Goal: Task Accomplishment & Management: Manage account settings

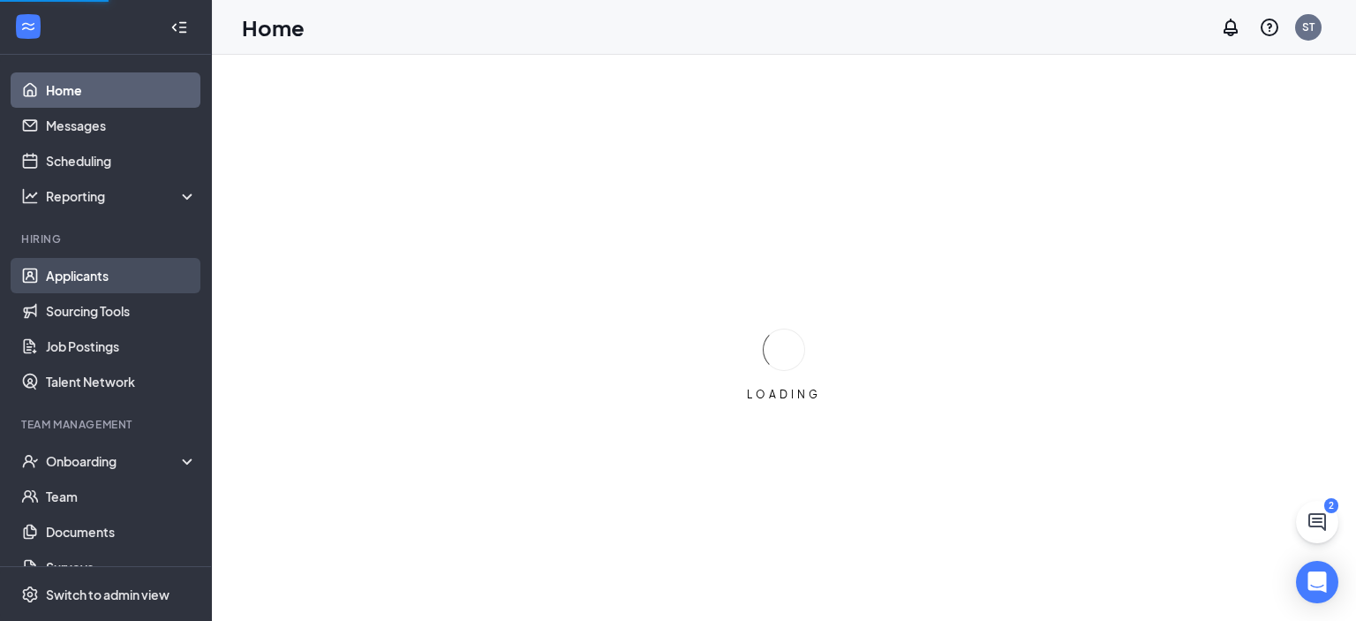
click at [98, 276] on link "Applicants" at bounding box center [121, 275] width 151 height 35
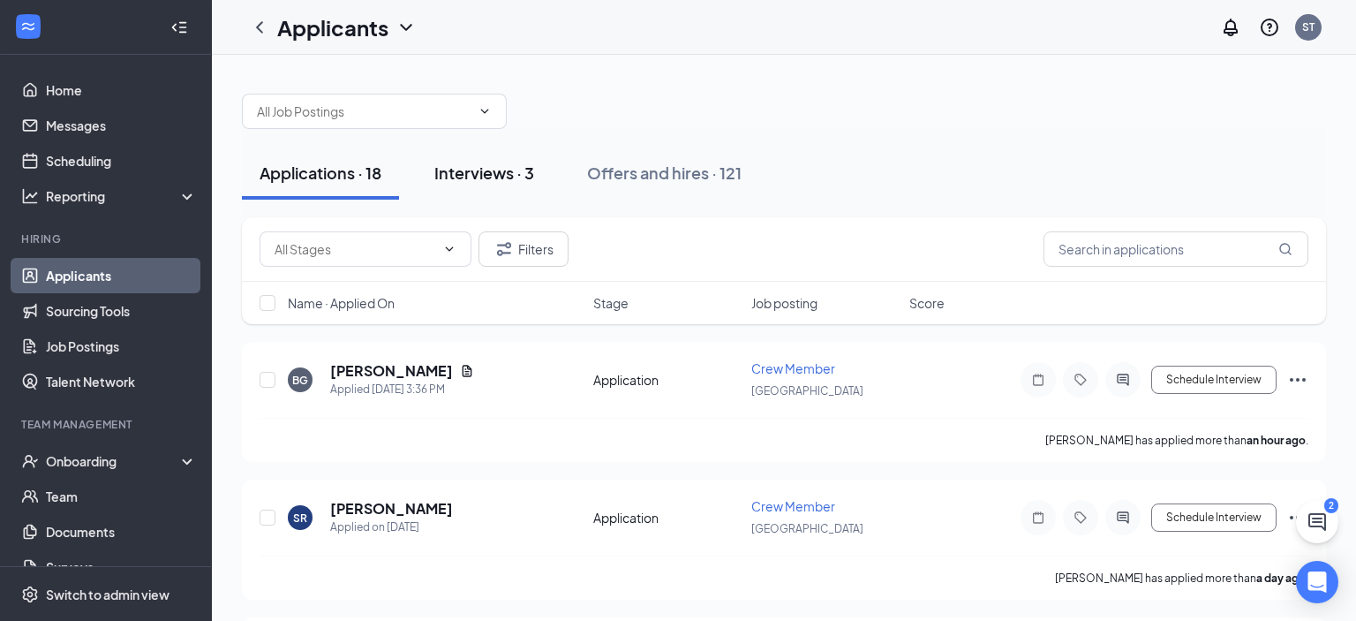
click at [509, 173] on div "Interviews · 3" at bounding box center [484, 173] width 100 height 22
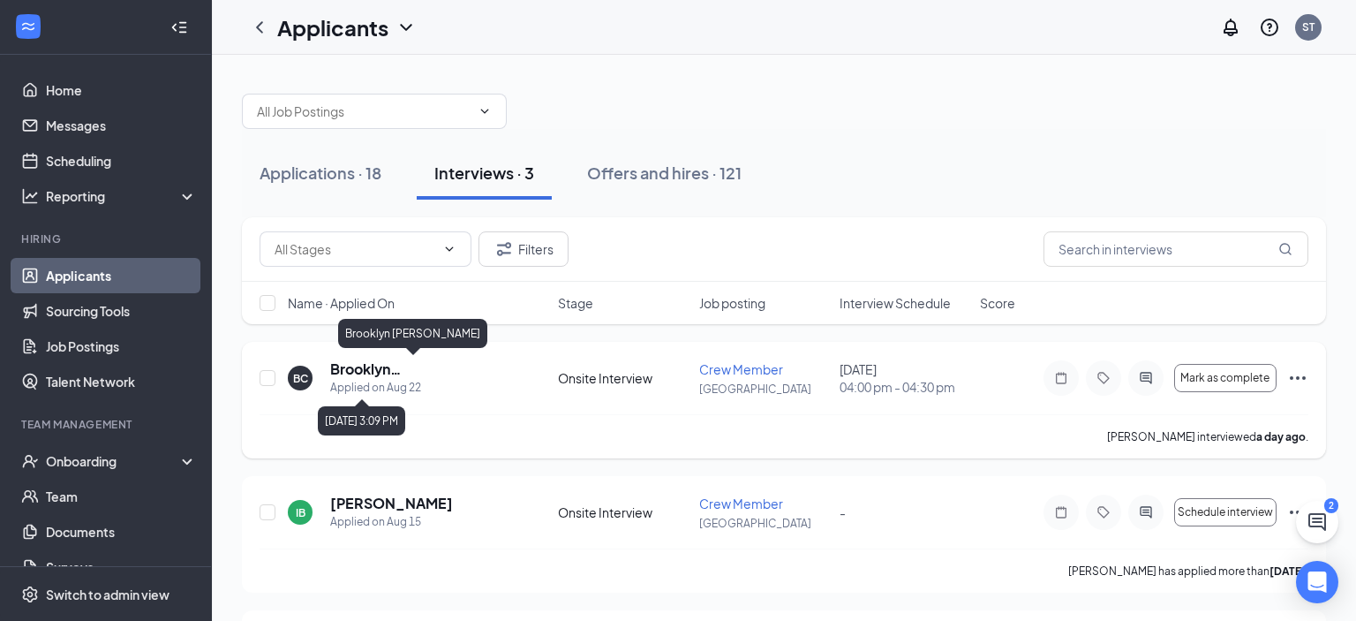
click at [389, 380] on div "Applied on Aug 22" at bounding box center [420, 388] width 180 height 18
click at [385, 372] on h5 "Brooklyn [PERSON_NAME]" at bounding box center [420, 368] width 180 height 19
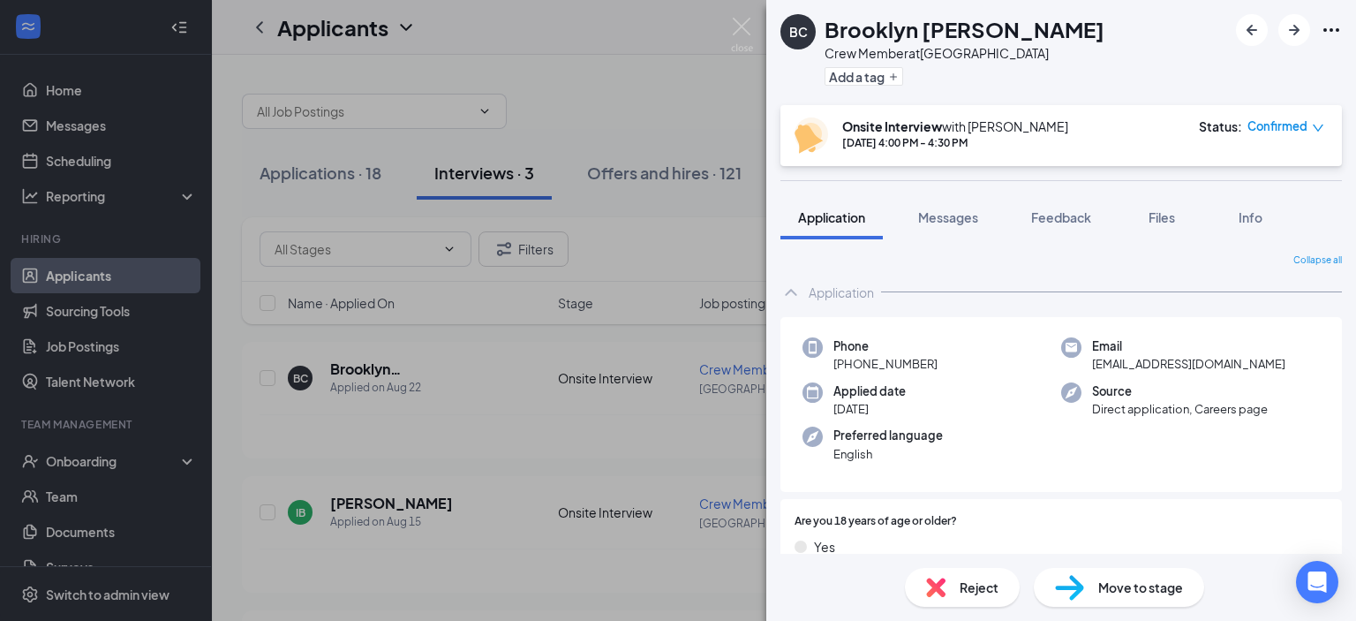
click at [1330, 33] on icon "Ellipses" at bounding box center [1331, 29] width 21 height 21
click at [1329, 35] on icon "Ellipses" at bounding box center [1331, 29] width 21 height 21
click at [1340, 35] on icon "Ellipses" at bounding box center [1331, 29] width 21 height 21
click at [1192, 64] on link "View full application" at bounding box center [1236, 71] width 191 height 18
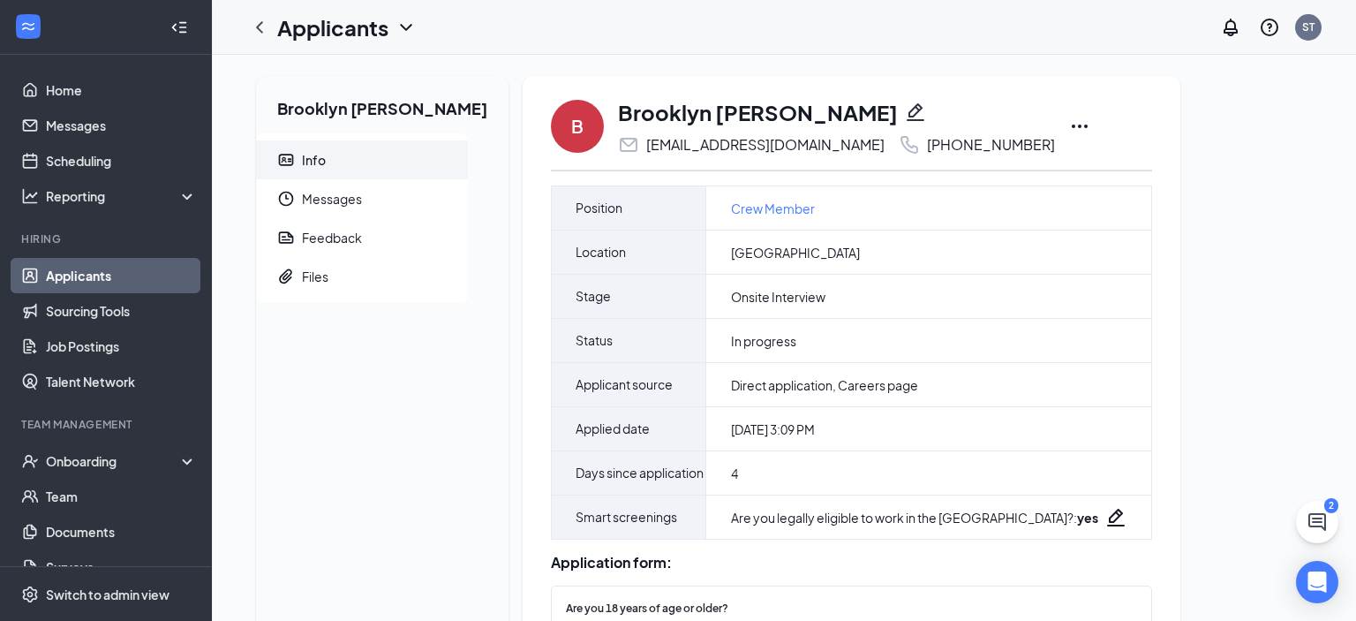
click at [1072, 126] on icon "Ellipses" at bounding box center [1080, 127] width 16 height 4
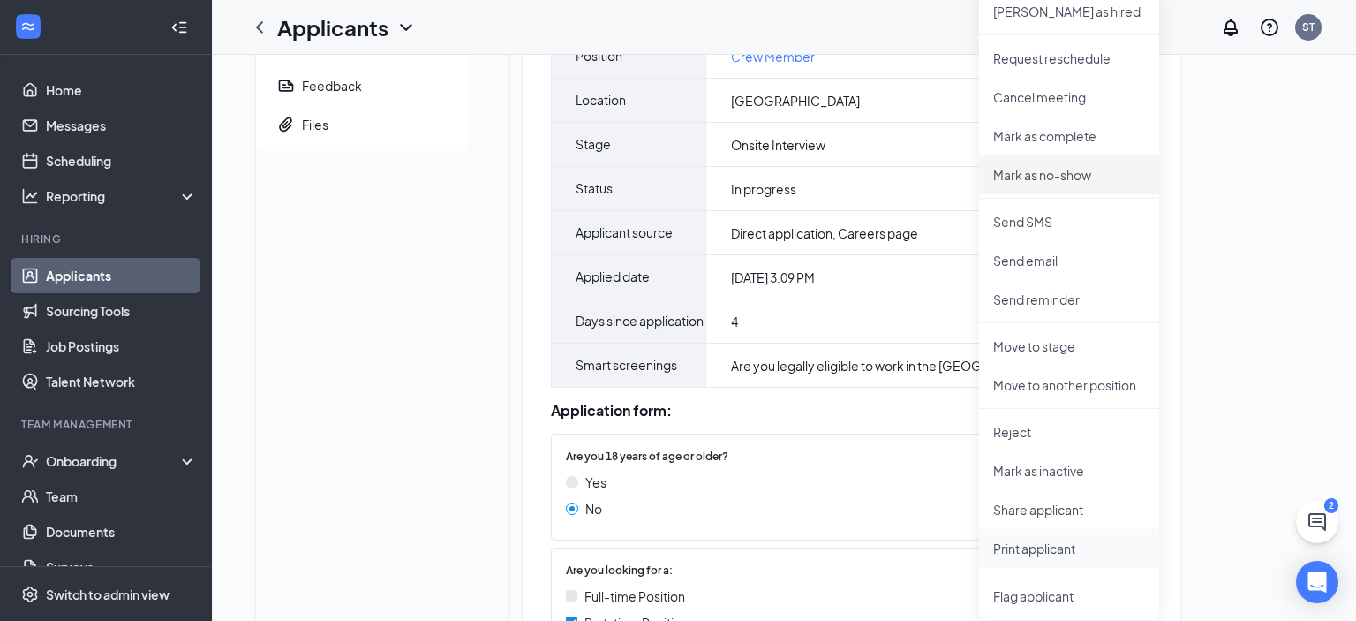
scroll to position [186, 0]
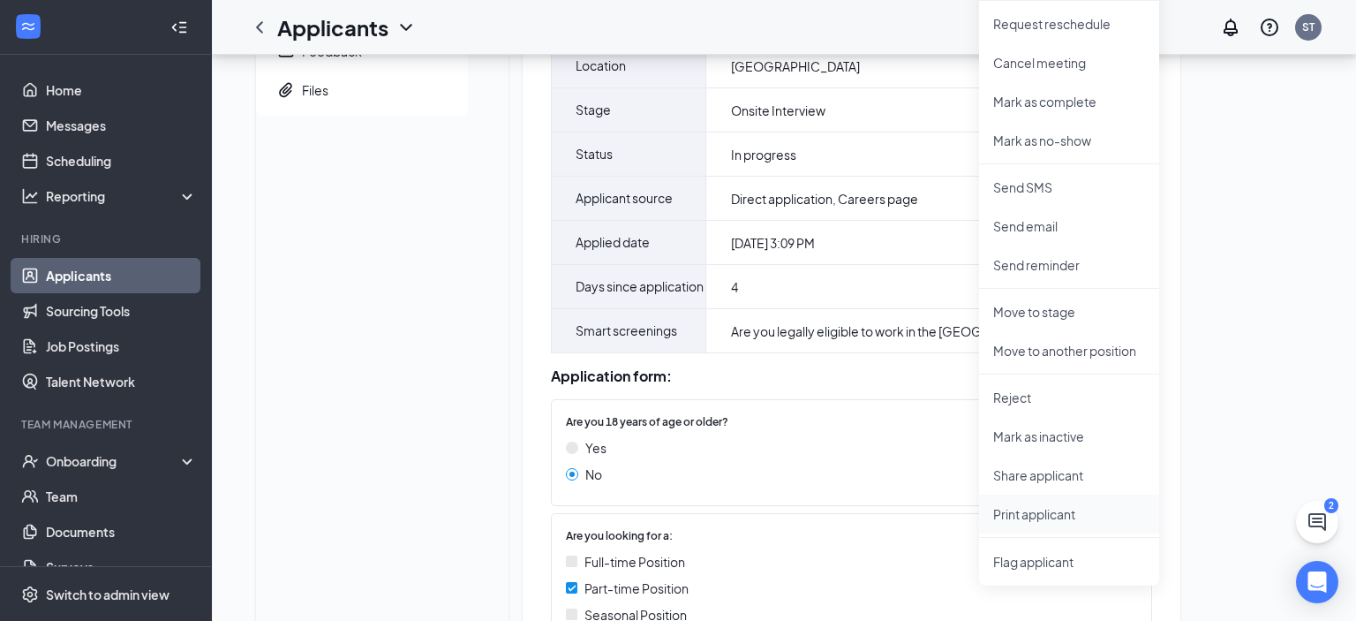
click at [995, 504] on li "Print applicant" at bounding box center [1069, 513] width 180 height 39
